Goal: Find specific page/section: Find specific page/section

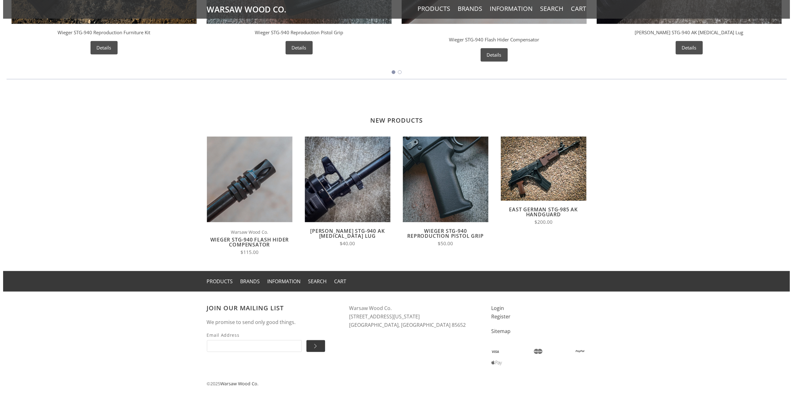
scroll to position [431, 0]
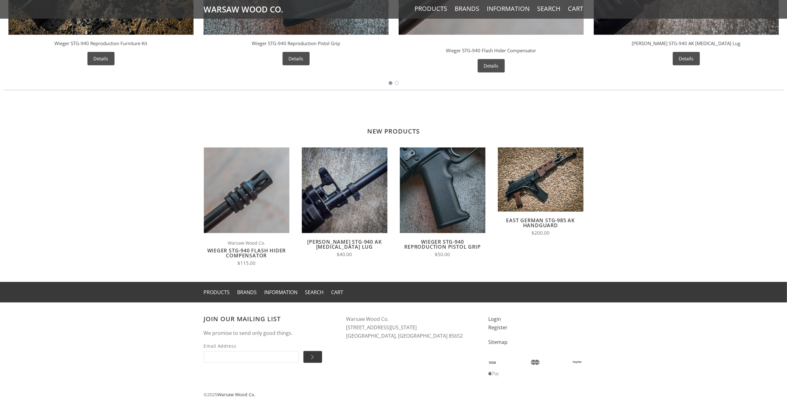
drag, startPoint x: 651, startPoint y: 198, endPoint x: 640, endPoint y: 176, distance: 24.9
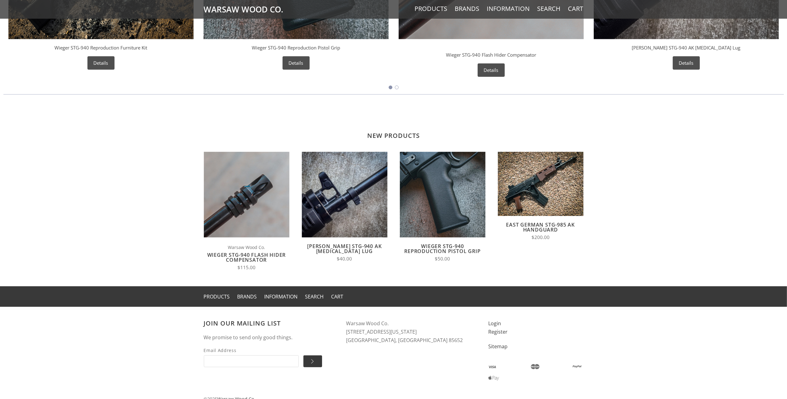
click at [216, 304] on div "Products Brands Information Search Cart" at bounding box center [393, 296] width 379 height 21
click at [213, 294] on link "Products" at bounding box center [217, 296] width 26 height 7
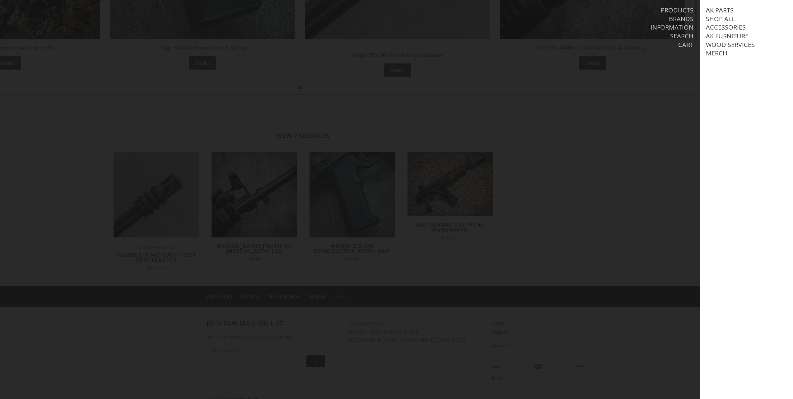
click at [728, 10] on link "AK Parts" at bounding box center [720, 10] width 28 height 8
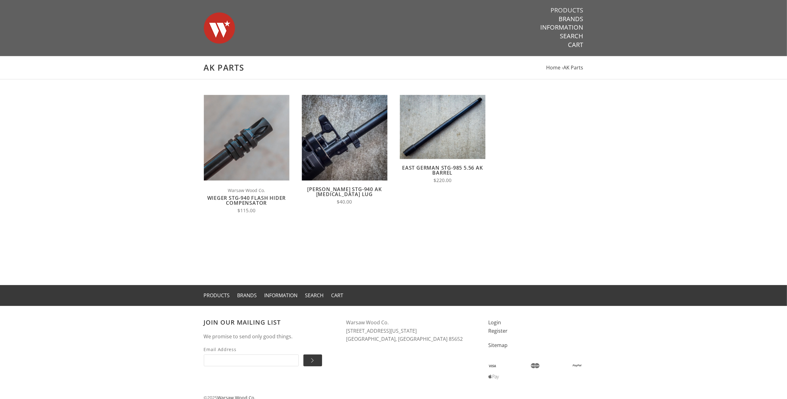
click at [569, 9] on link "Products" at bounding box center [567, 10] width 33 height 8
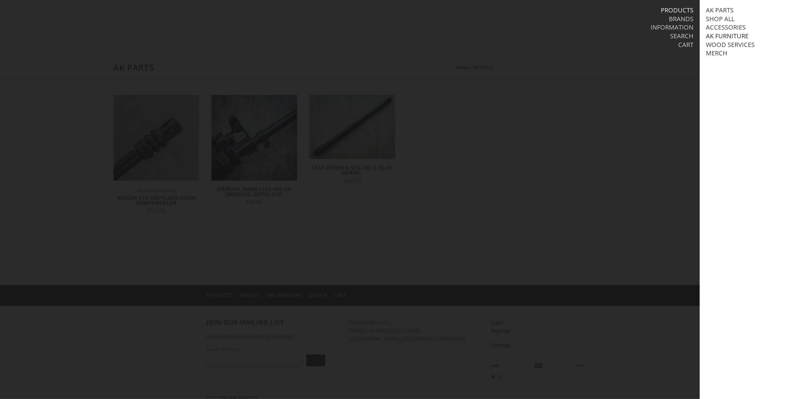
click at [715, 35] on link "AK Furniture" at bounding box center [727, 36] width 43 height 8
click at [730, 44] on link "View all AK Furniture" at bounding box center [747, 45] width 71 height 8
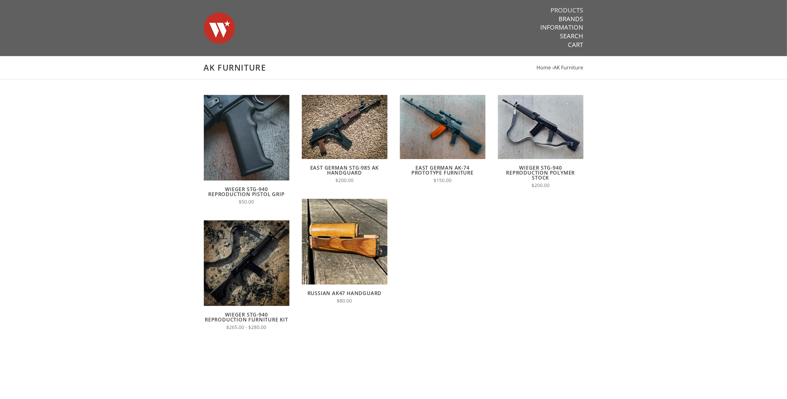
click at [571, 7] on link "Products" at bounding box center [567, 10] width 33 height 8
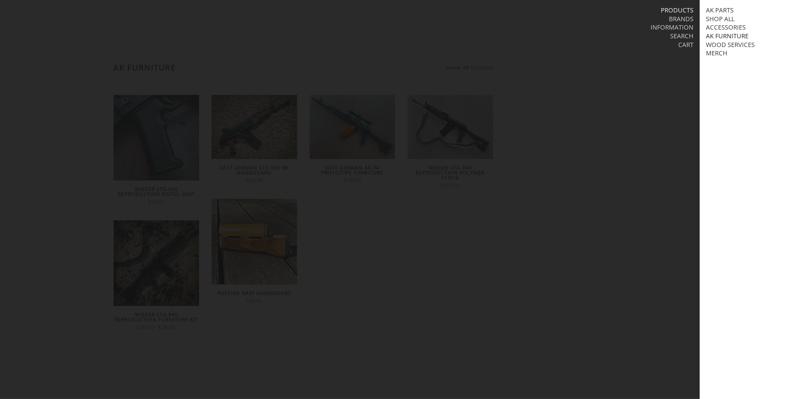
click at [714, 36] on link "AK Furniture" at bounding box center [727, 36] width 43 height 8
click at [721, 49] on link "View all AK Furniture" at bounding box center [747, 45] width 71 height 8
